Goal: Transaction & Acquisition: Purchase product/service

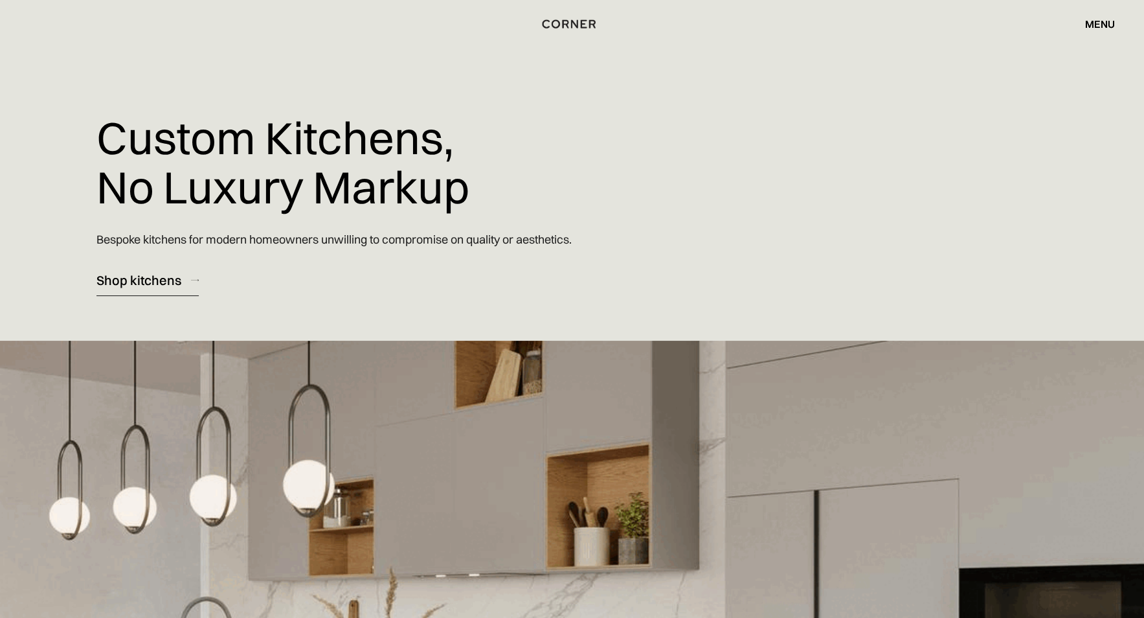
click at [142, 284] on div "Shop kitchens" at bounding box center [138, 279] width 85 height 17
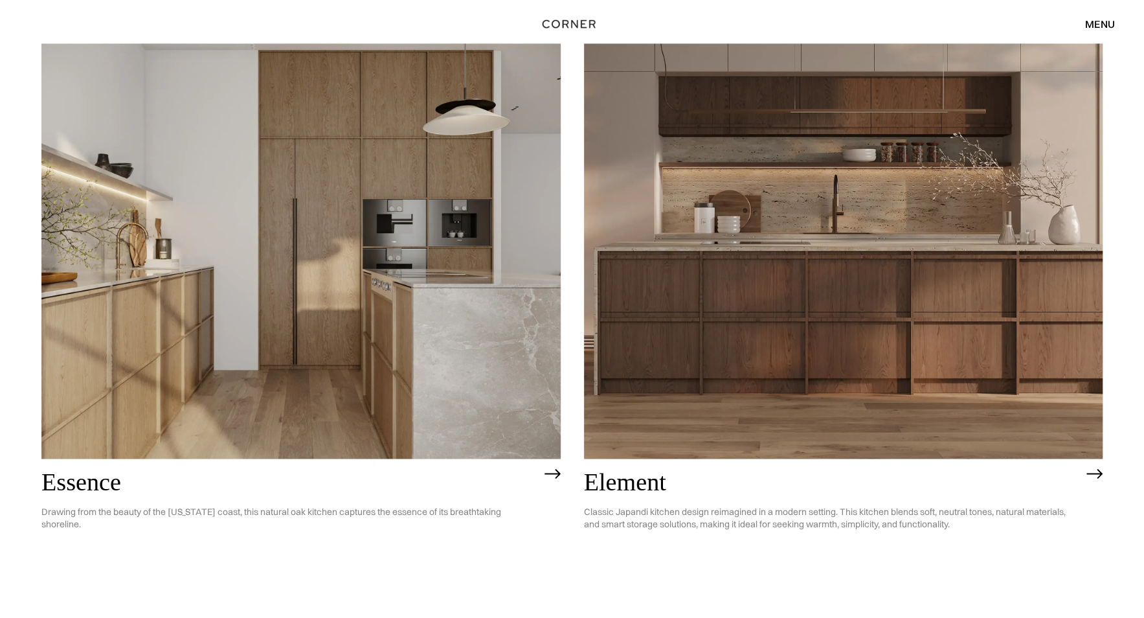
scroll to position [1360, 0]
click at [831, 307] on img at bounding box center [843, 250] width 519 height 415
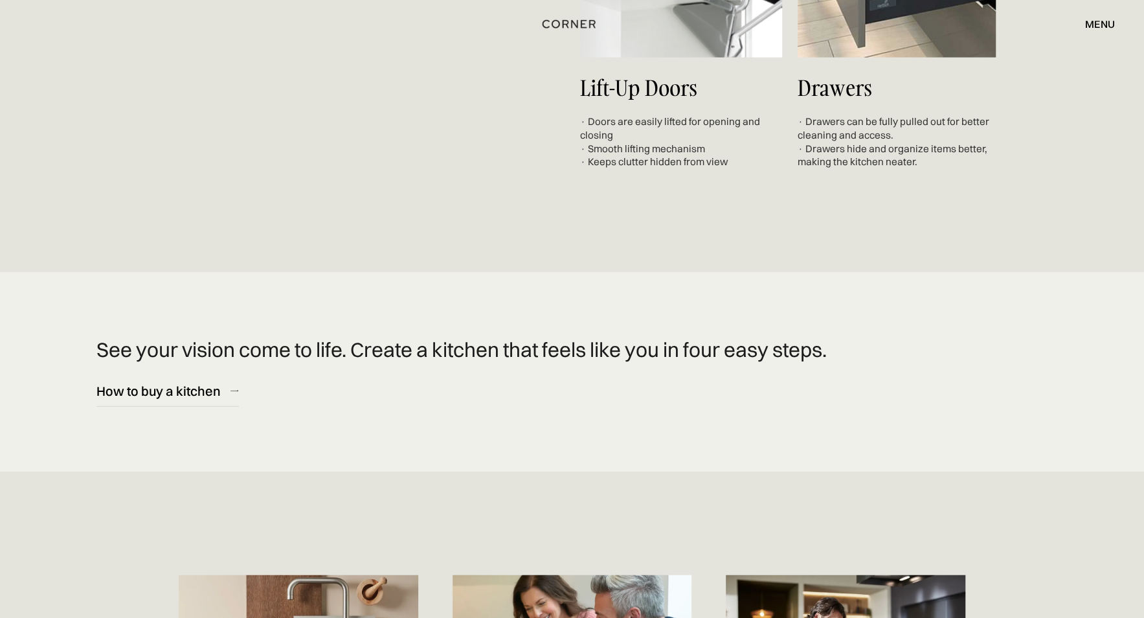
scroll to position [5179, 0]
